Goal: Task Accomplishment & Management: Use online tool/utility

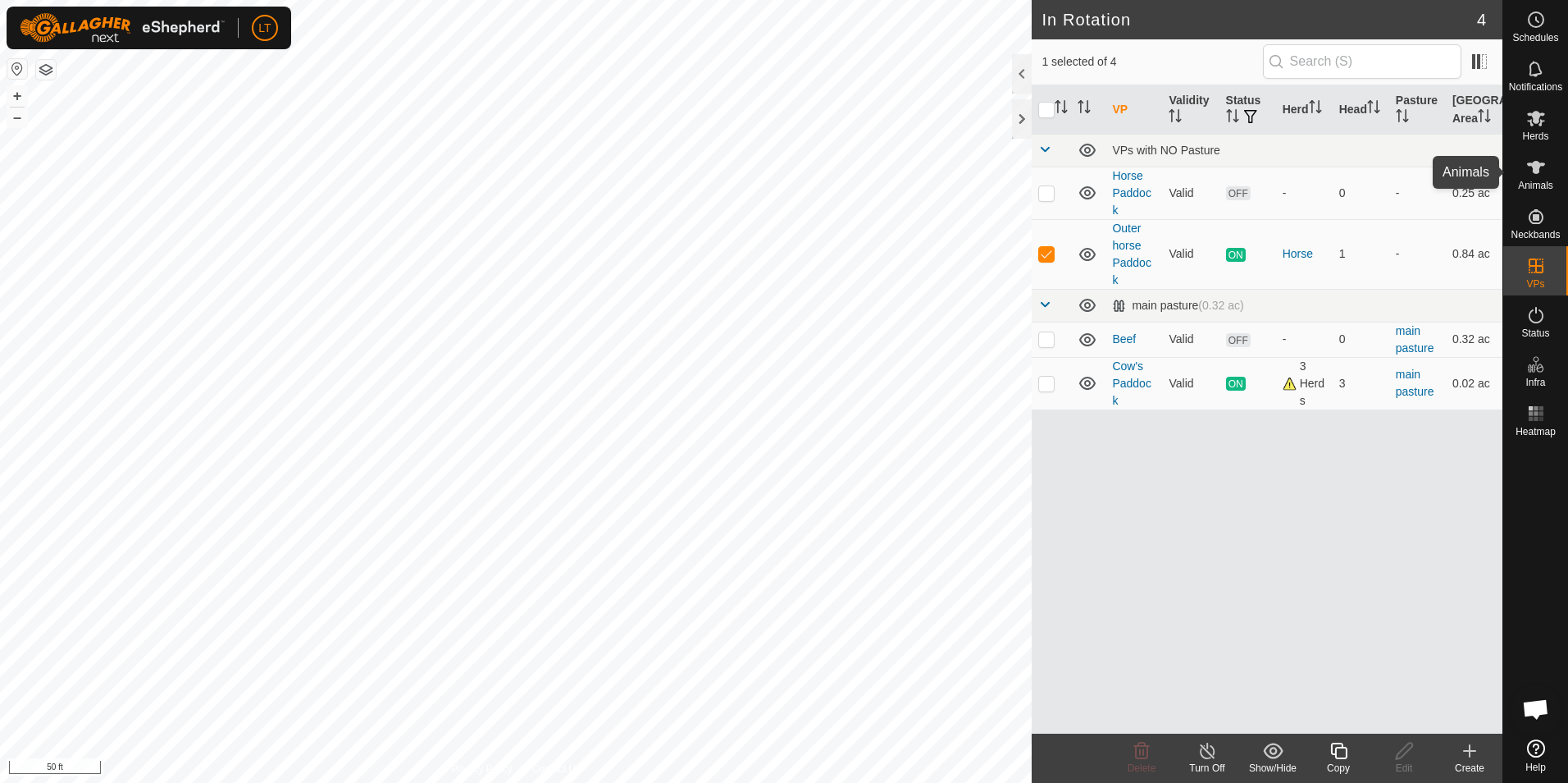
click at [1539, 170] on icon at bounding box center [1536, 168] width 20 height 20
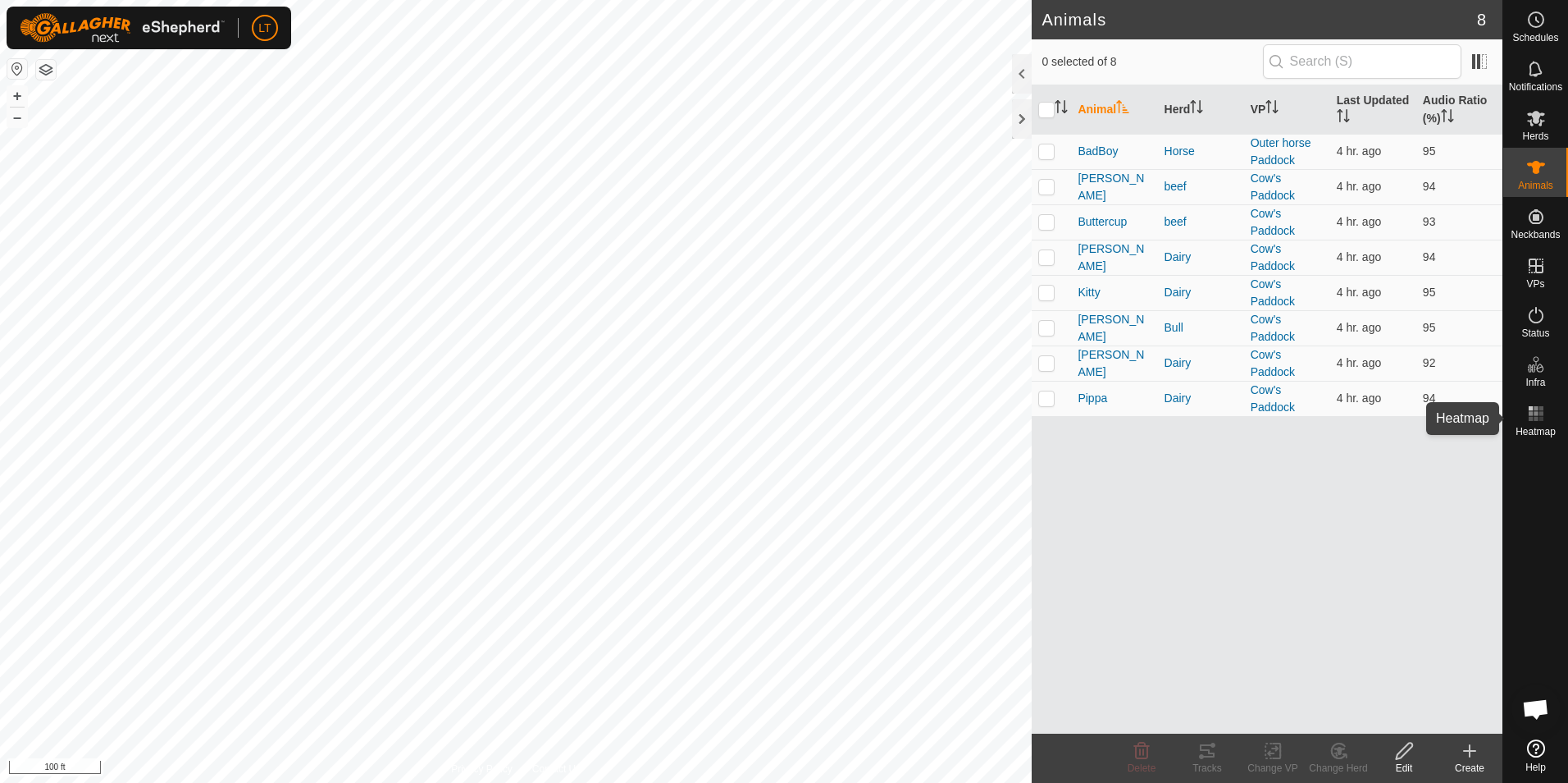
click at [1530, 415] on rect at bounding box center [1530, 413] width 4 height 4
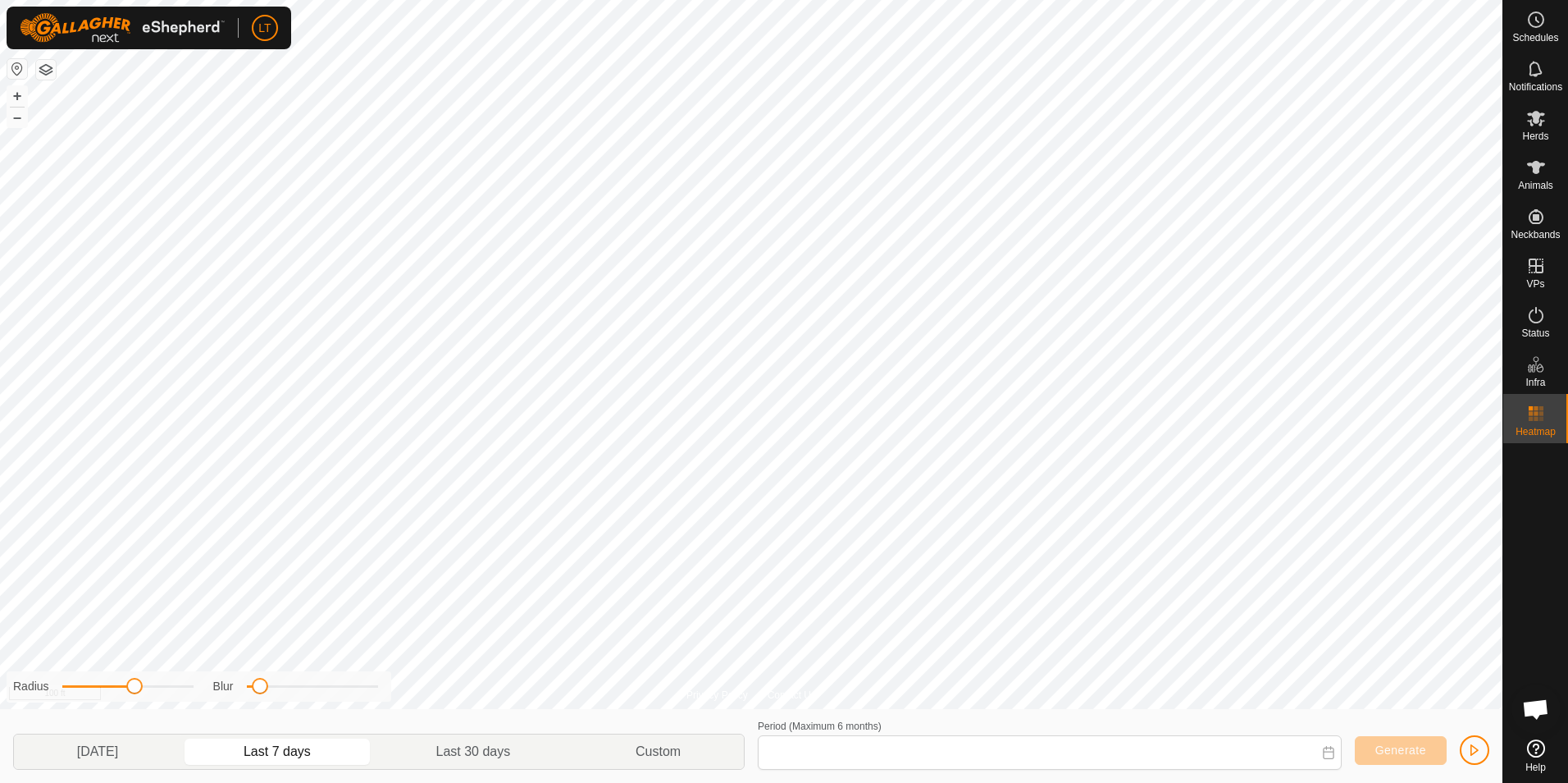
type input "[DATE] - [DATE]"
drag, startPoint x: 134, startPoint y: 692, endPoint x: 228, endPoint y: 740, distance: 105.5
click at [231, 735] on div "Radius Blur [DATE] Last 7 days Last 30 days Custom Period (Maximum 6 months) [D…" at bounding box center [751, 745] width 1502 height 74
drag, startPoint x: 259, startPoint y: 689, endPoint x: 414, endPoint y: 741, distance: 163.5
click at [414, 741] on div "Radius Blur [DATE] Last 7 days Last 30 days Custom Period (Maximum 6 months) [D…" at bounding box center [751, 745] width 1502 height 74
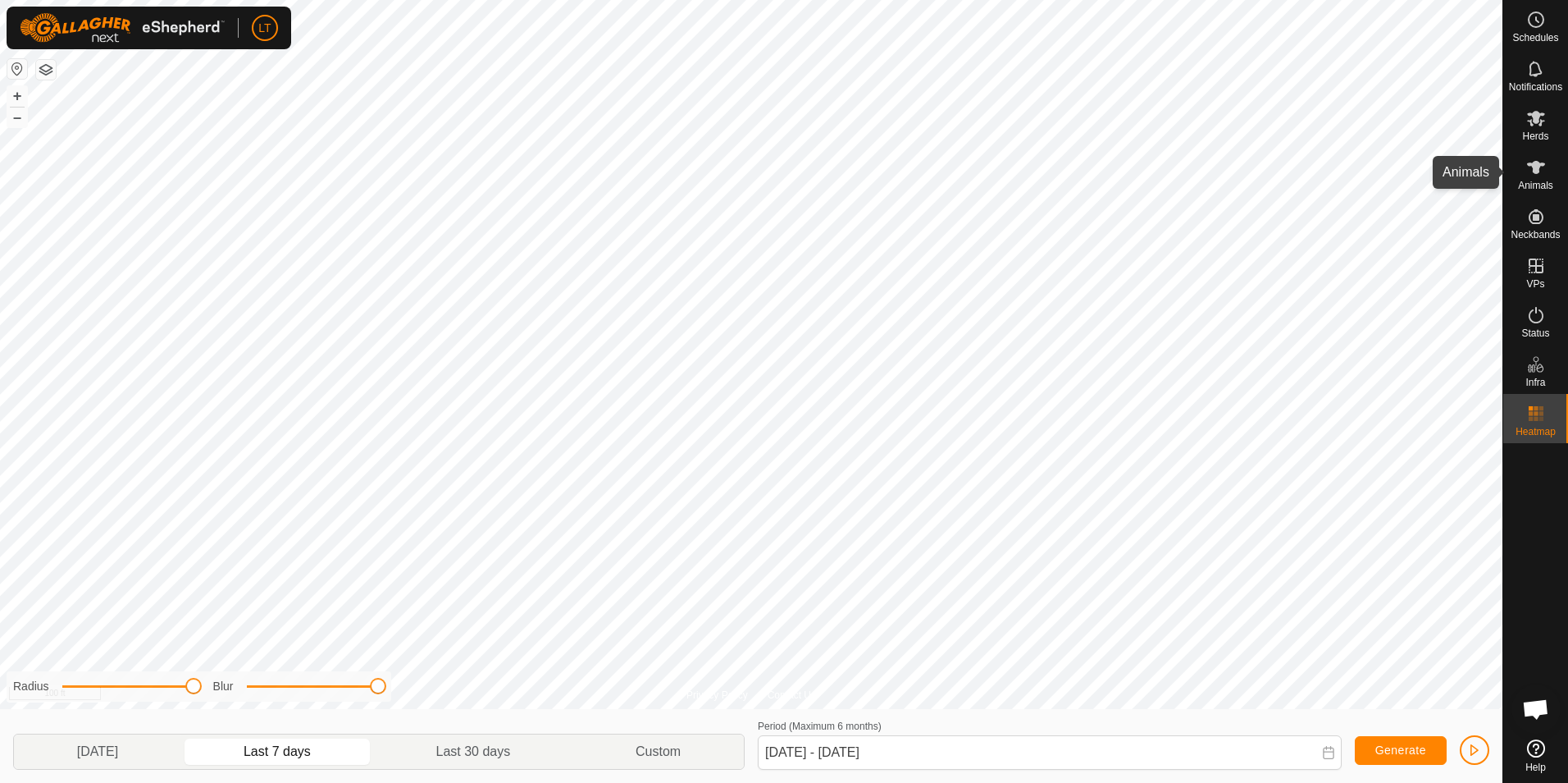
click at [1542, 185] on span "Animals" at bounding box center [1535, 185] width 35 height 10
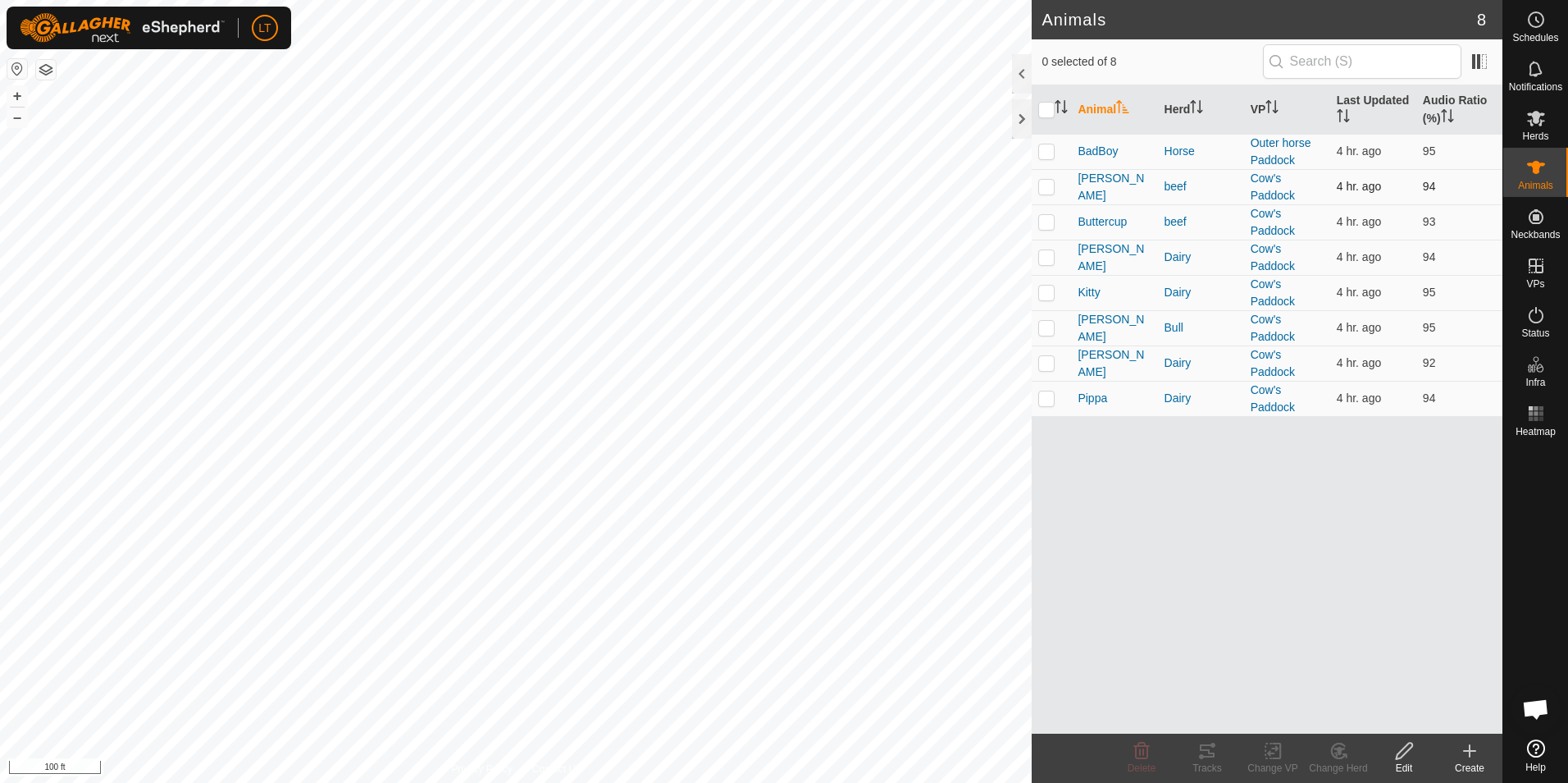
click at [1049, 187] on p-checkbox at bounding box center [1046, 186] width 17 height 13
checkbox input "true"
click at [1052, 324] on p-checkbox at bounding box center [1046, 328] width 17 height 13
checkbox input "true"
click at [1053, 403] on p-checkbox at bounding box center [1046, 398] width 17 height 13
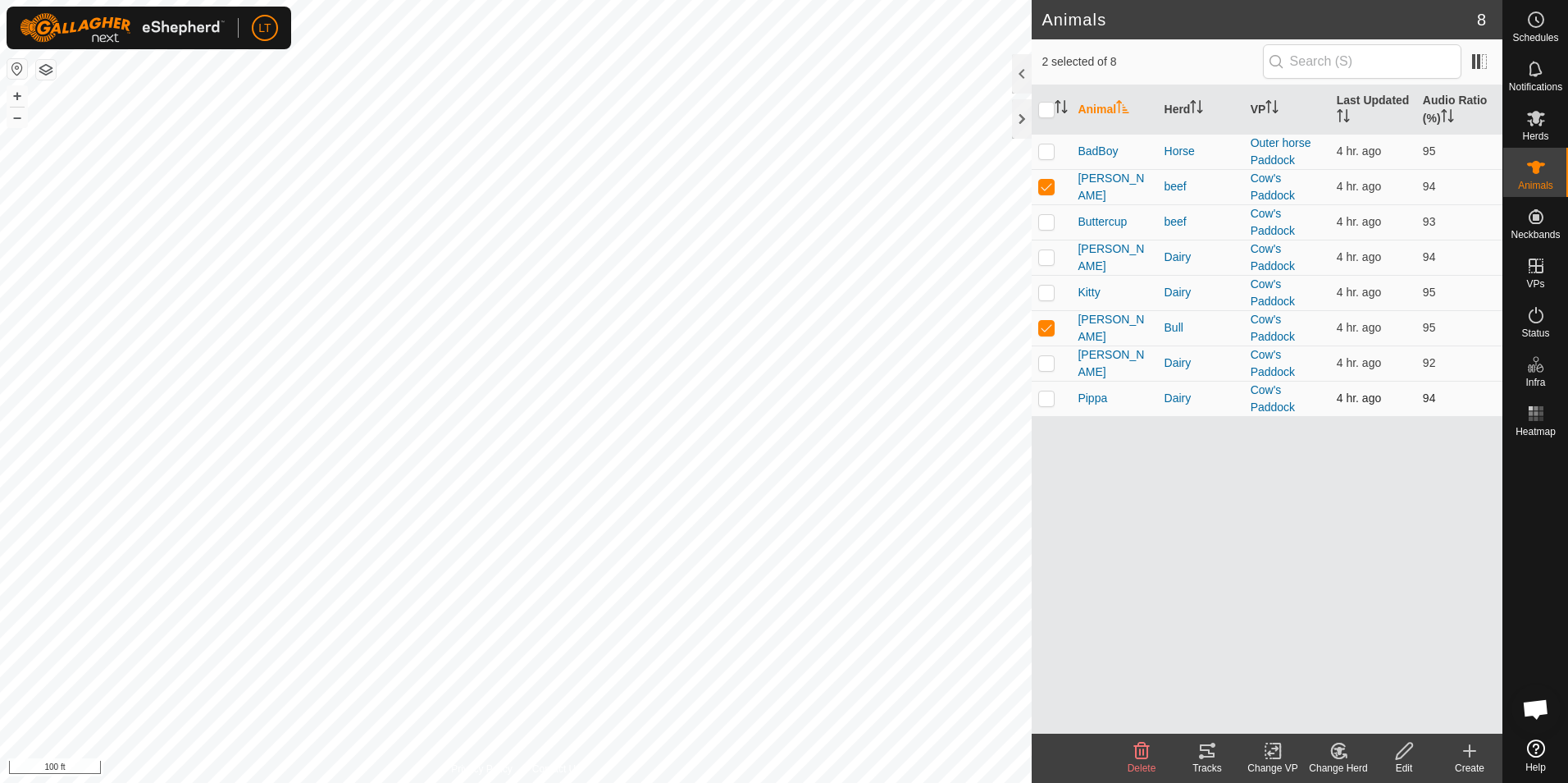
checkbox input "true"
click at [1041, 365] on p-checkbox at bounding box center [1046, 363] width 17 height 13
checkbox input "true"
click at [1044, 294] on p-checkbox at bounding box center [1046, 292] width 17 height 13
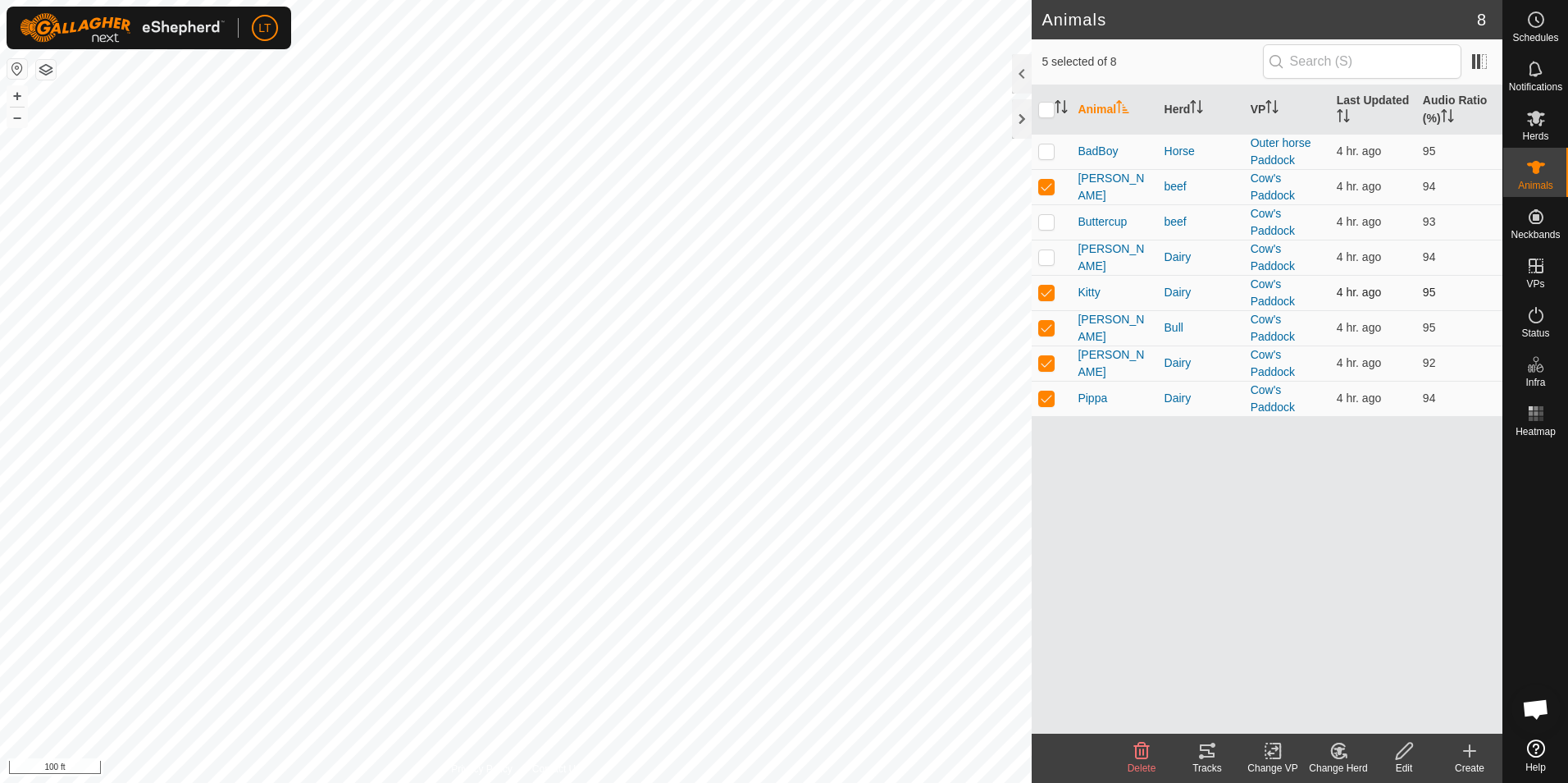
checkbox input "false"
click at [1048, 258] on p-checkbox at bounding box center [1046, 257] width 17 height 13
checkbox input "true"
click at [1221, 760] on div "Tracks" at bounding box center [1207, 768] width 66 height 15
